Goal: Find specific page/section: Find specific page/section

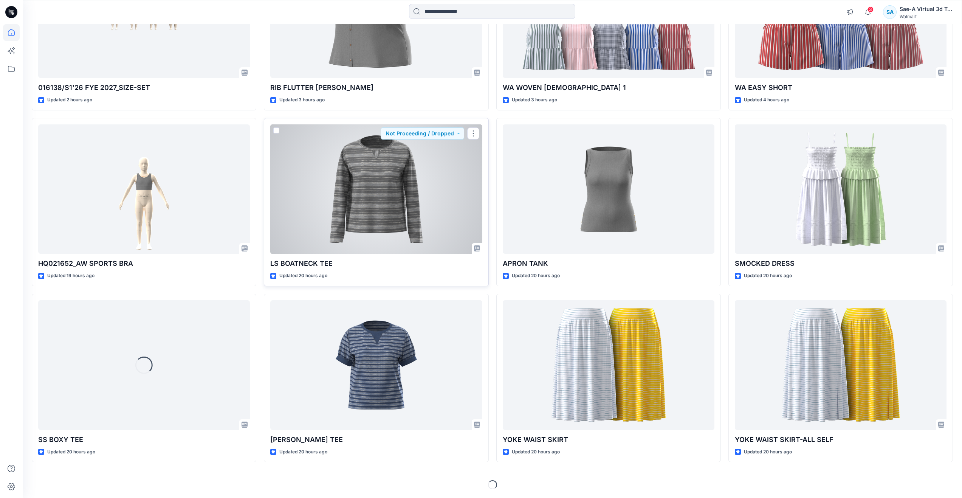
scroll to position [164, 0]
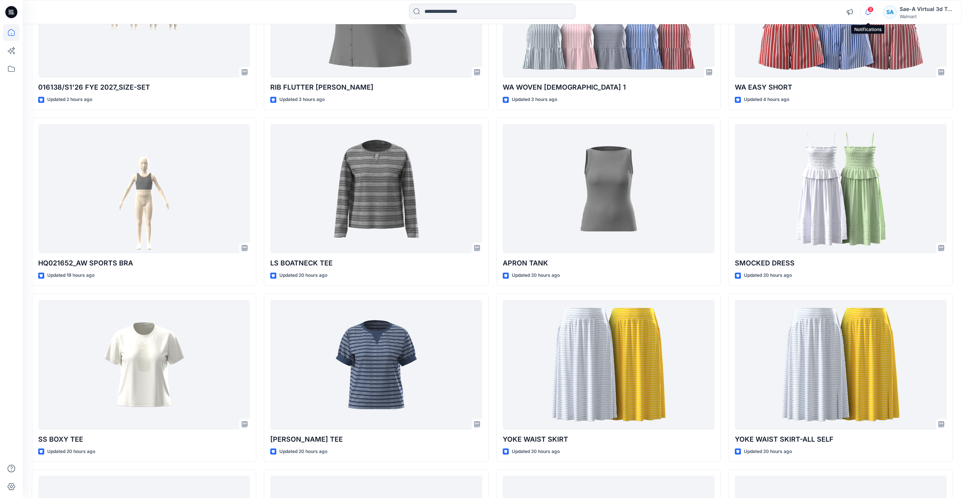
click at [867, 14] on icon "button" at bounding box center [868, 14] width 2 height 1
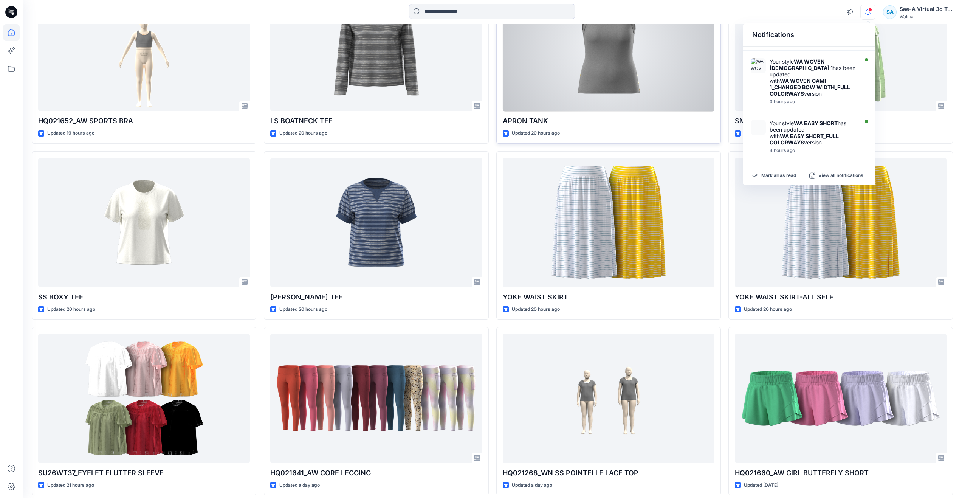
scroll to position [316, 0]
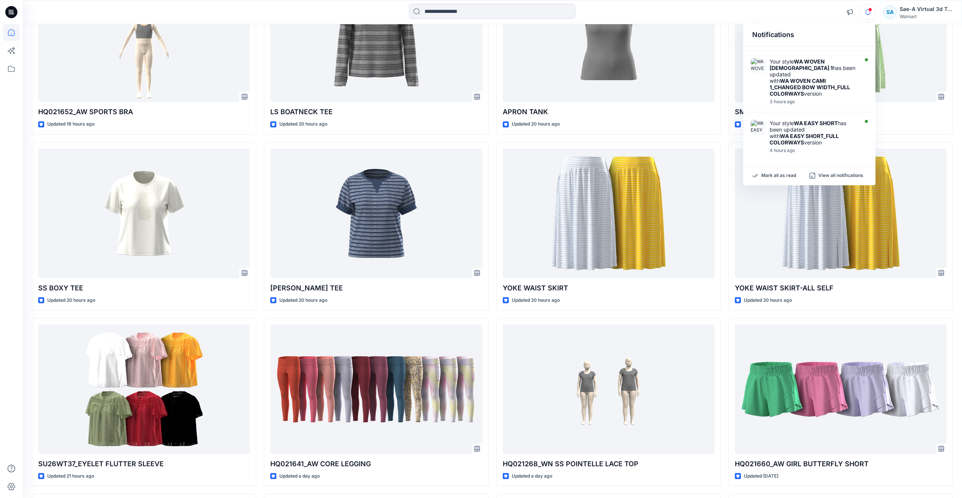
click at [728, 316] on div "016138/S1'26 FYE 2027_SIZE-SET Updated 2 hours ago HQ021652_AW SPORTS BRA Updat…" at bounding box center [492, 315] width 921 height 1048
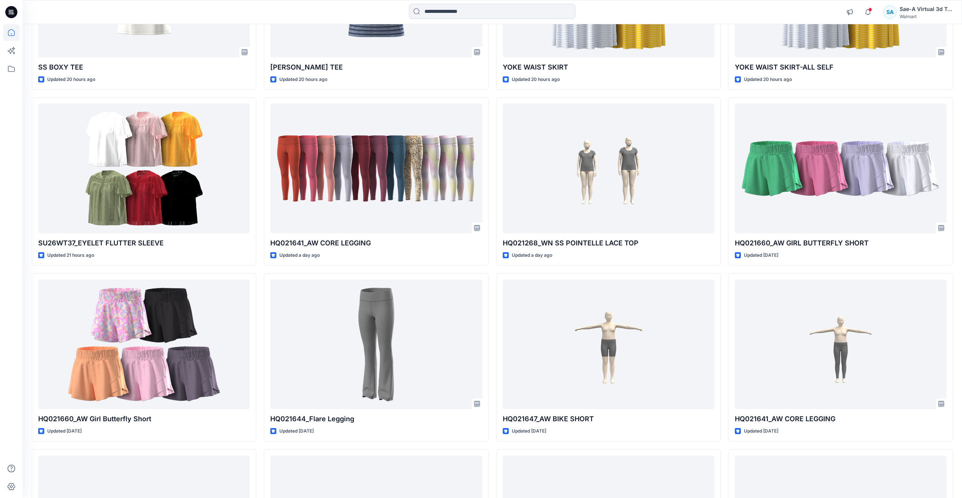
scroll to position [580, 0]
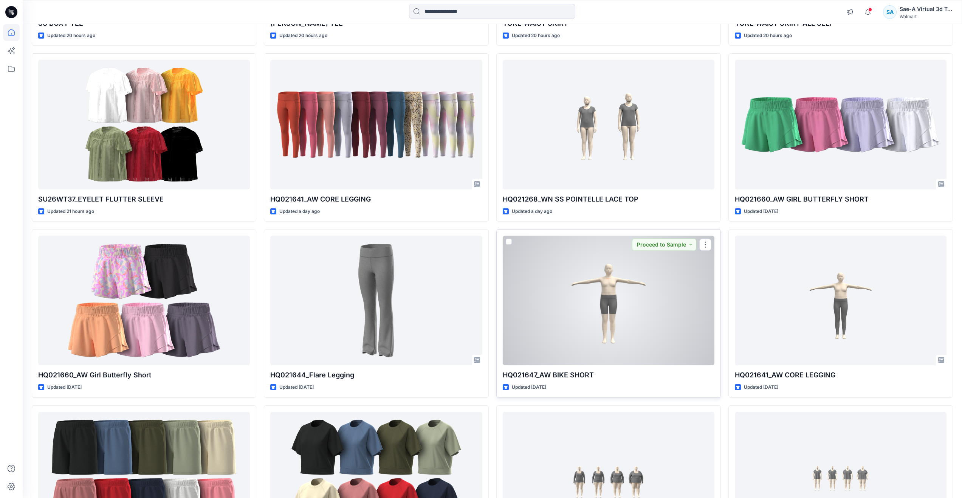
click at [567, 312] on div at bounding box center [609, 301] width 212 height 130
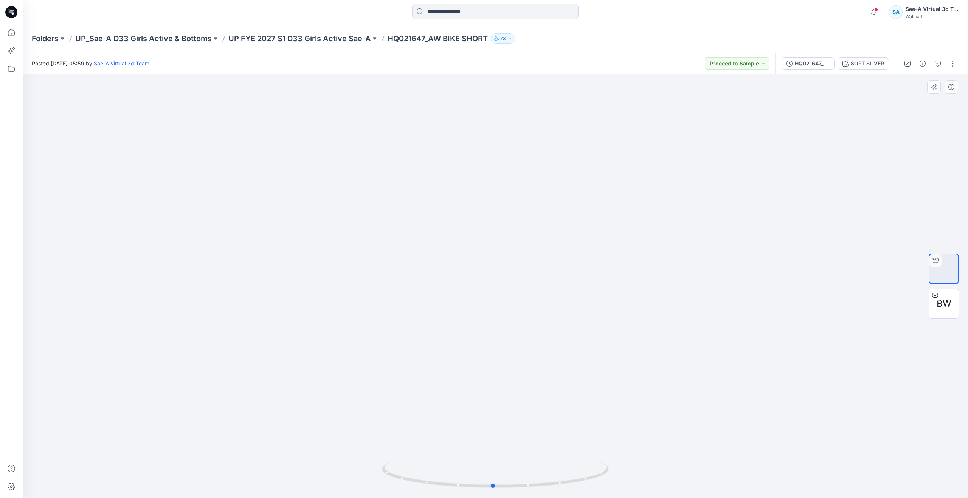
drag, startPoint x: 499, startPoint y: 487, endPoint x: 497, endPoint y: 397, distance: 90.0
click at [497, 397] on div at bounding box center [495, 286] width 945 height 424
click at [311, 39] on p "UP FYE 2027 S1 D33 Girls Active Sae-A" at bounding box center [299, 38] width 143 height 11
